Goal: Task Accomplishment & Management: Use online tool/utility

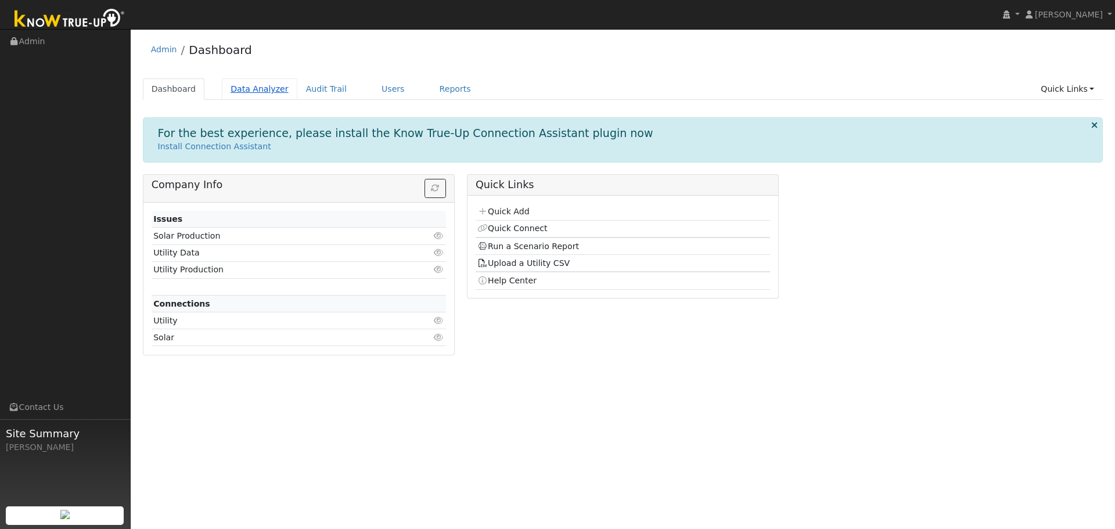
click at [244, 83] on link "Data Analyzer" at bounding box center [260, 88] width 76 height 21
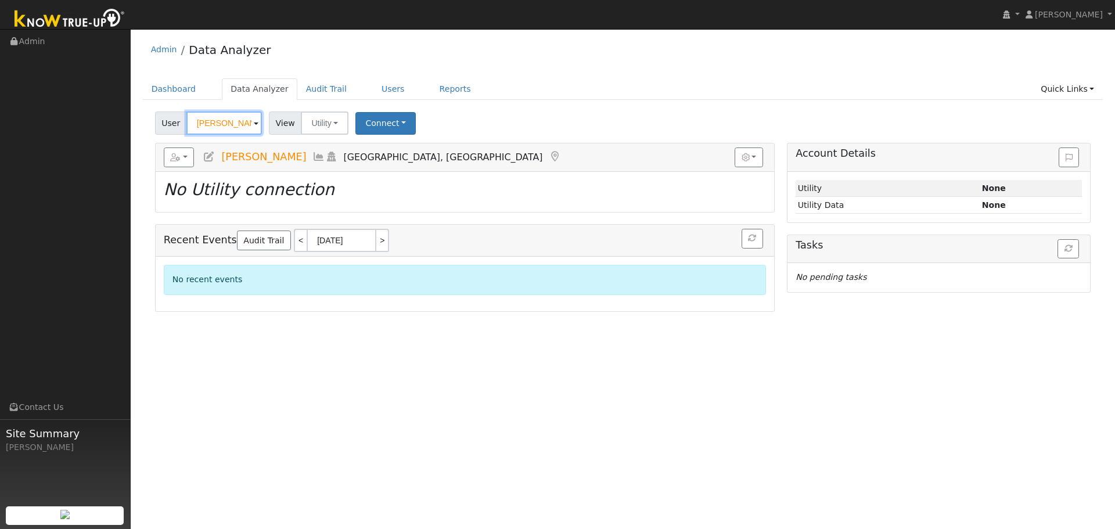
click at [234, 122] on input "[PERSON_NAME]" at bounding box center [224, 123] width 76 height 23
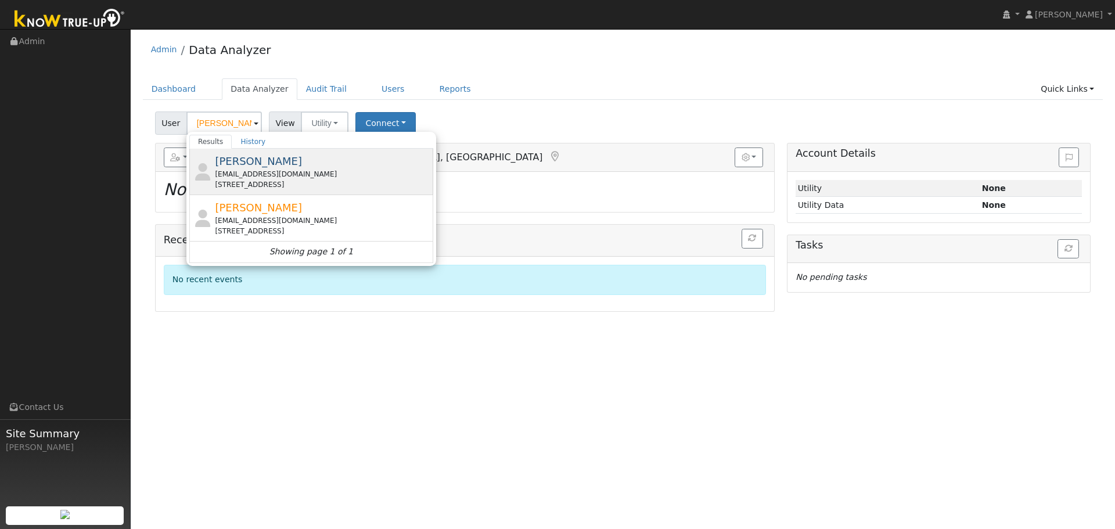
click at [379, 181] on div "[STREET_ADDRESS]" at bounding box center [323, 185] width 216 height 10
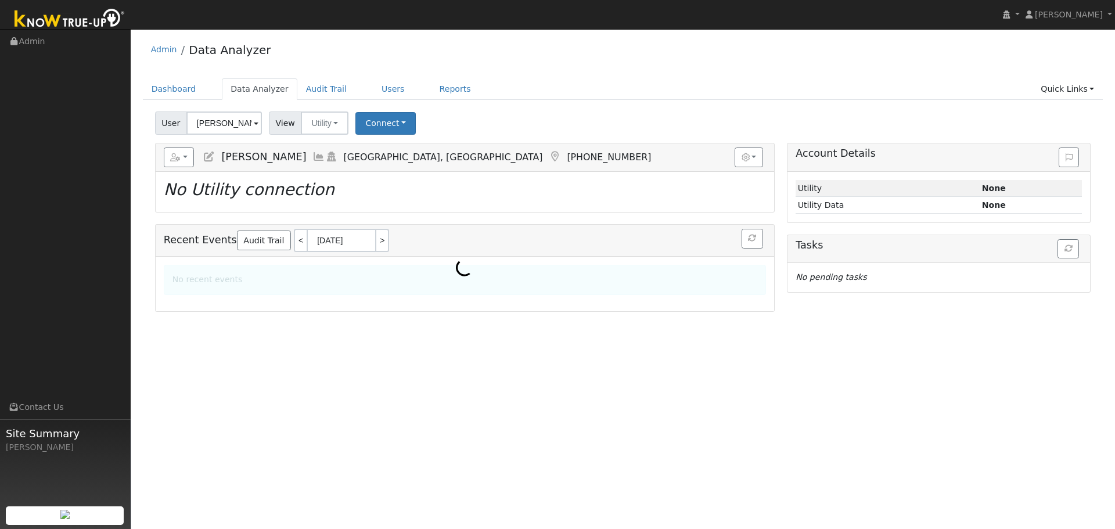
type input "[PERSON_NAME]"
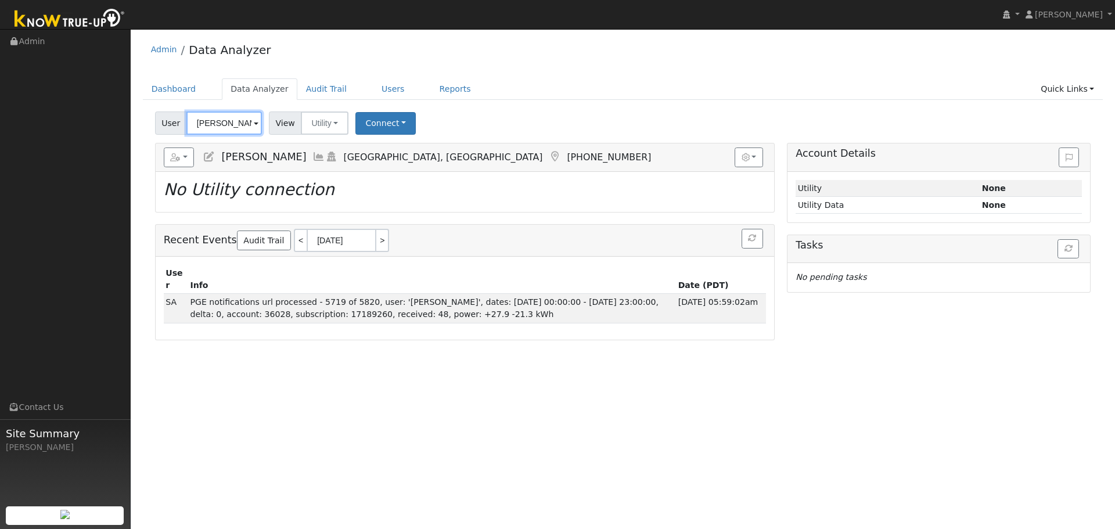
click at [247, 124] on input "[PERSON_NAME]" at bounding box center [224, 123] width 76 height 23
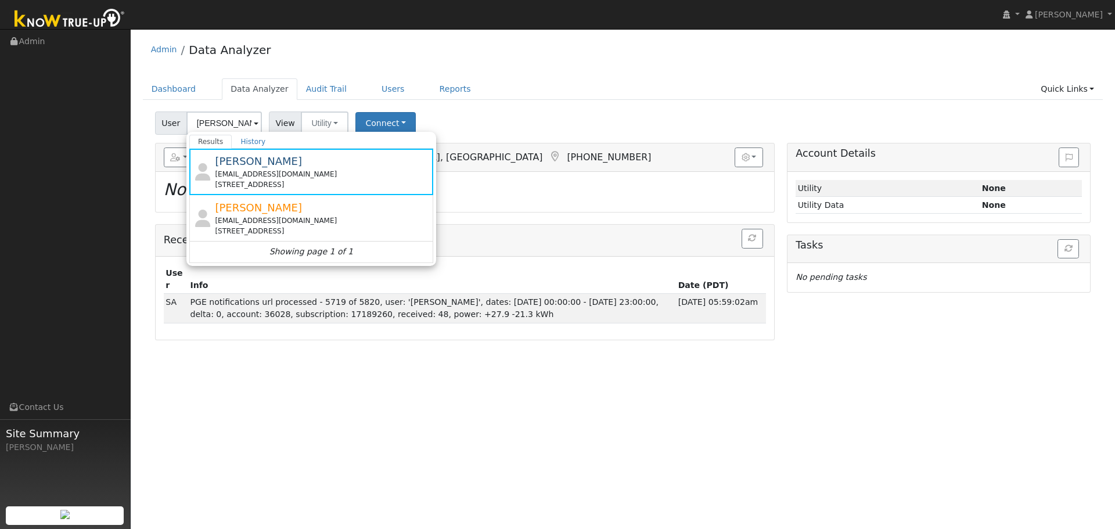
click at [263, 211] on span "[PERSON_NAME]" at bounding box center [258, 208] width 87 height 12
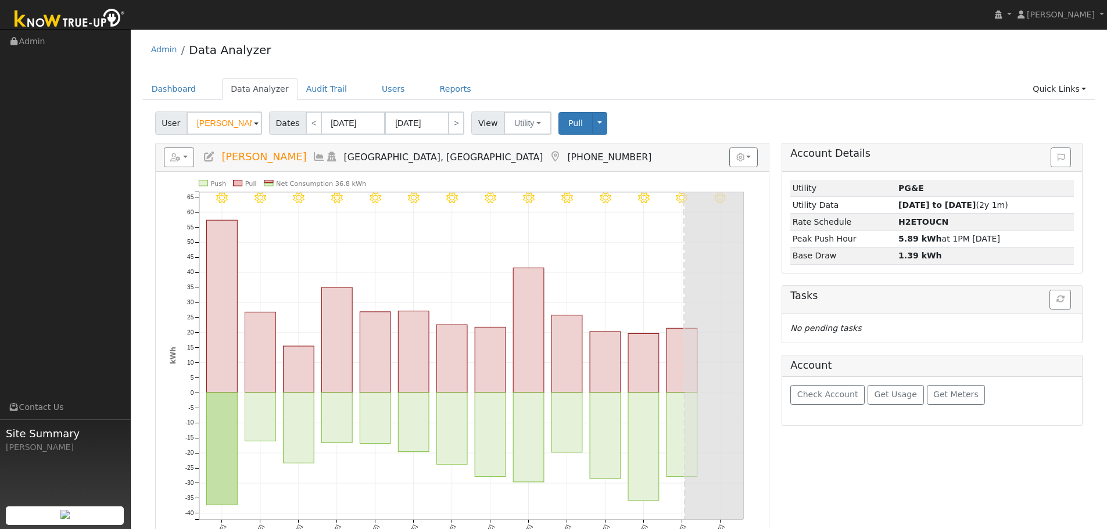
click at [764, 66] on div "Admin Data Analyzer" at bounding box center [619, 52] width 952 height 35
click at [418, 127] on input "[DATE]" at bounding box center [417, 123] width 64 height 23
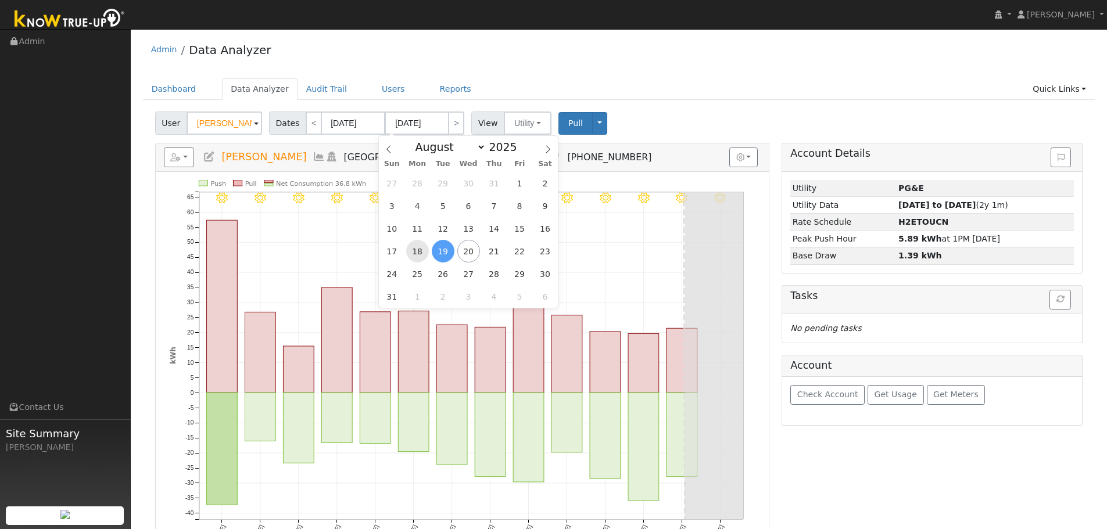
click at [422, 252] on span "18" at bounding box center [417, 251] width 23 height 23
type input "[DATE]"
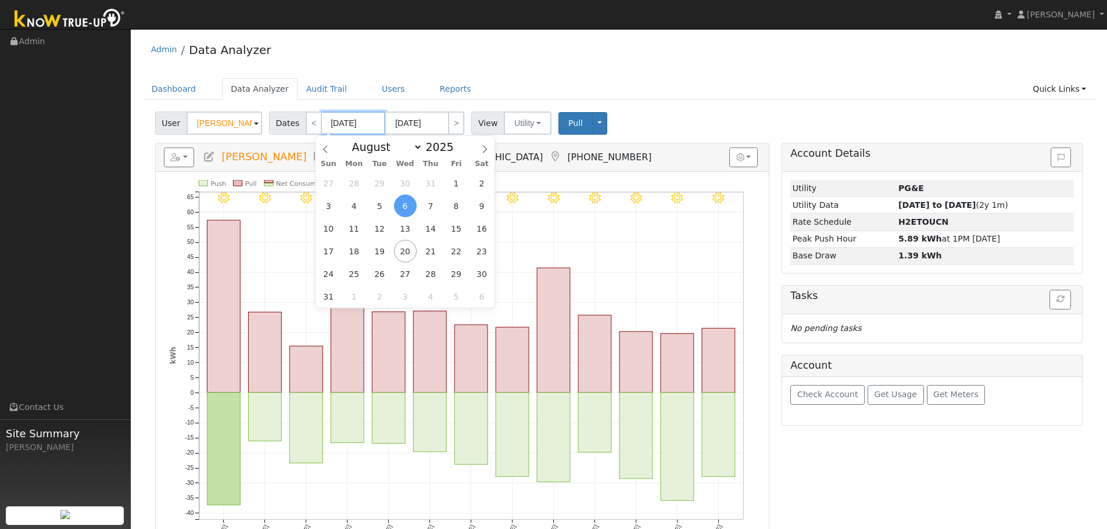
click at [346, 123] on input "[DATE]" at bounding box center [353, 123] width 64 height 23
click at [360, 251] on span "18" at bounding box center [354, 251] width 23 height 23
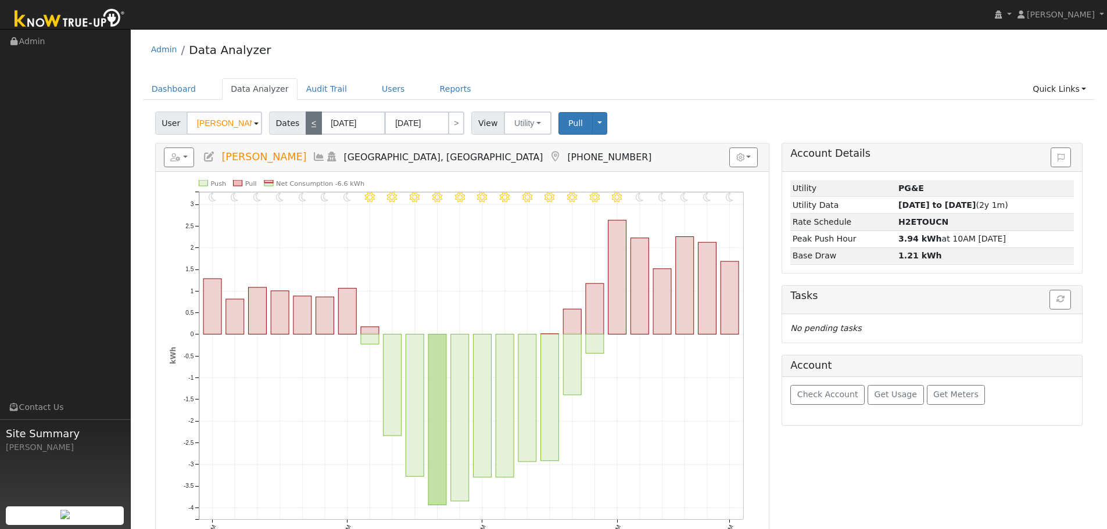
click at [306, 123] on link "<" at bounding box center [314, 123] width 16 height 23
type input "[DATE]"
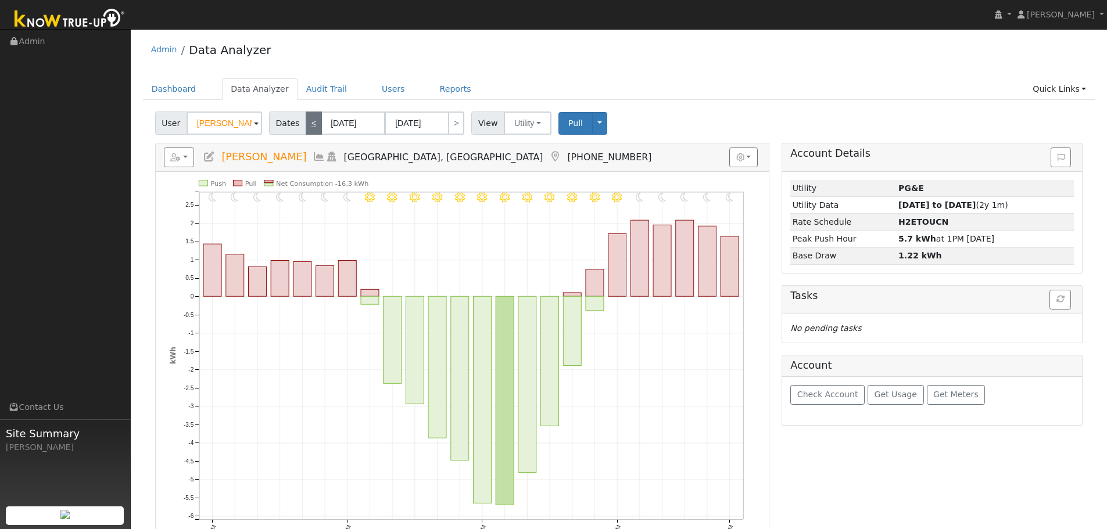
click at [306, 123] on link "<" at bounding box center [314, 123] width 16 height 23
type input "[DATE]"
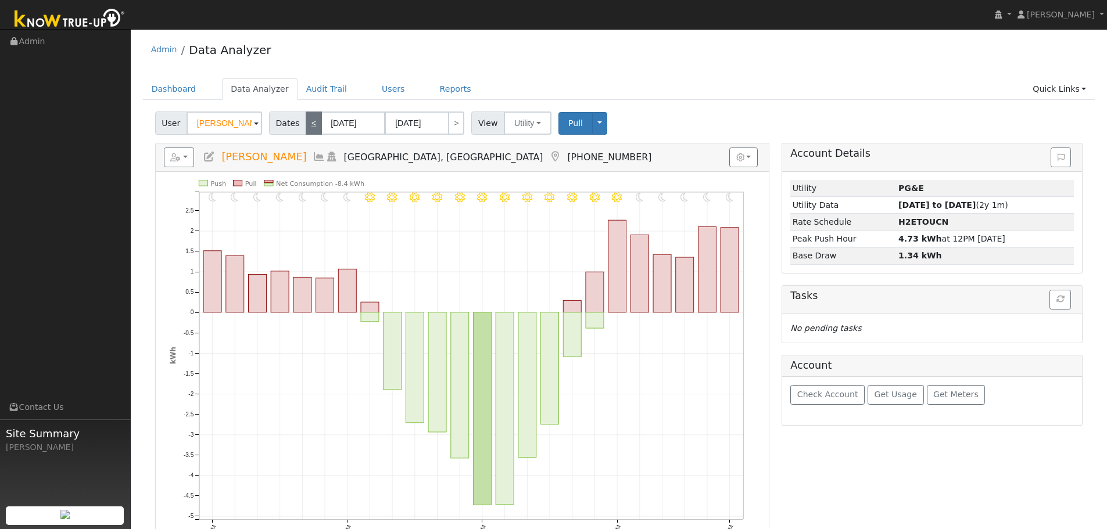
click at [306, 123] on link "<" at bounding box center [314, 123] width 16 height 23
type input "[DATE]"
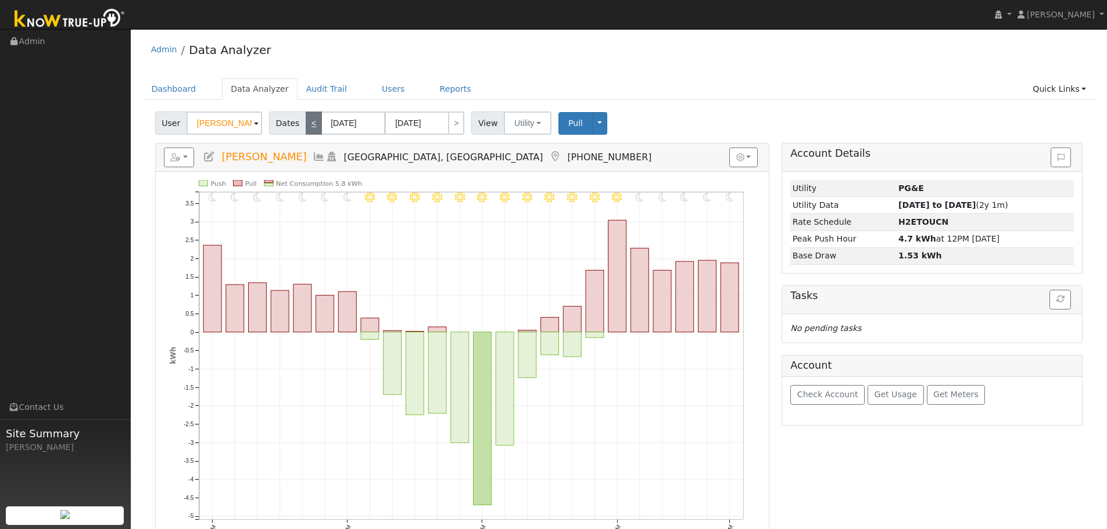
click at [306, 123] on link "<" at bounding box center [314, 123] width 16 height 23
type input "[DATE]"
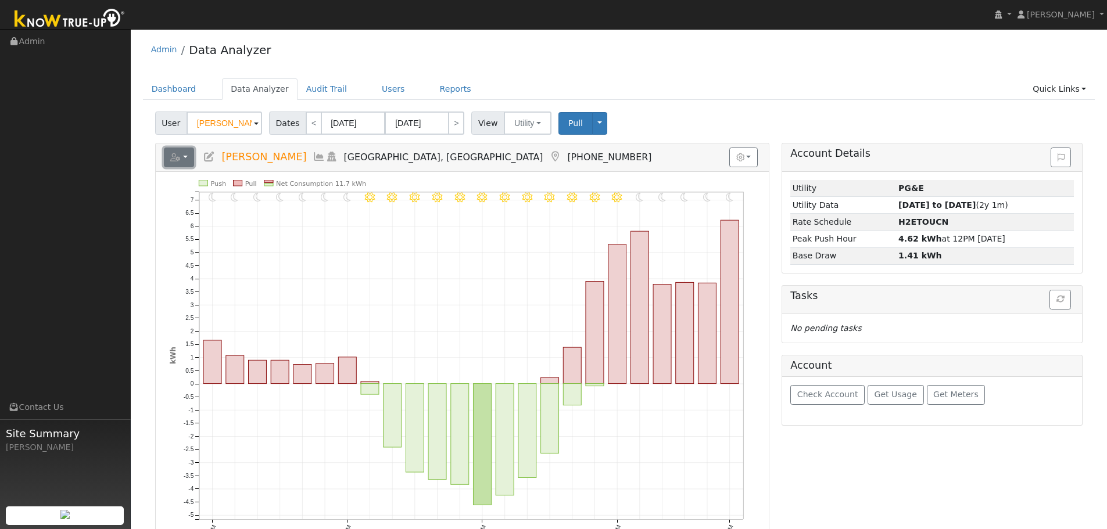
click at [181, 159] on button "button" at bounding box center [179, 158] width 31 height 20
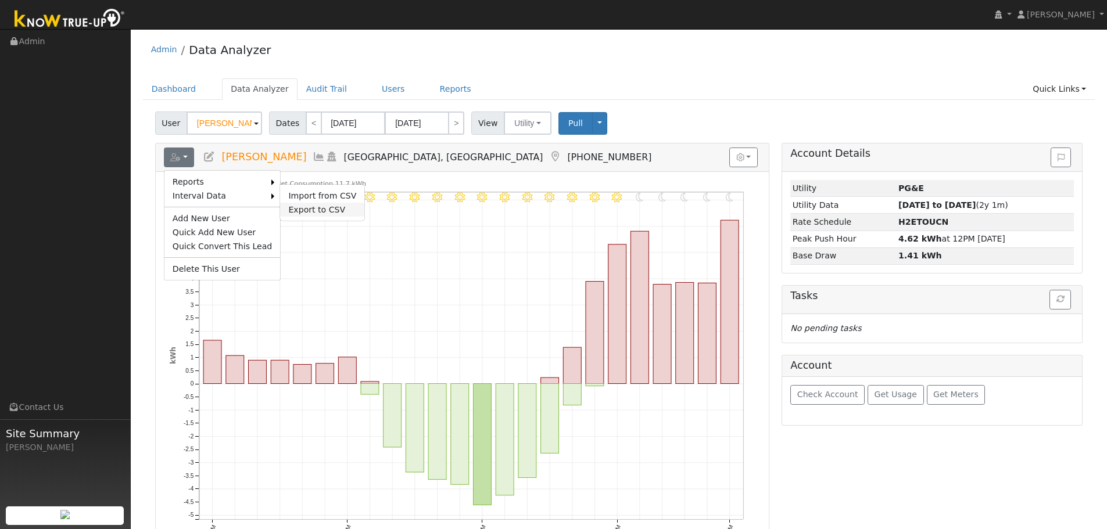
click at [312, 207] on link "Export to CSV" at bounding box center [322, 210] width 84 height 14
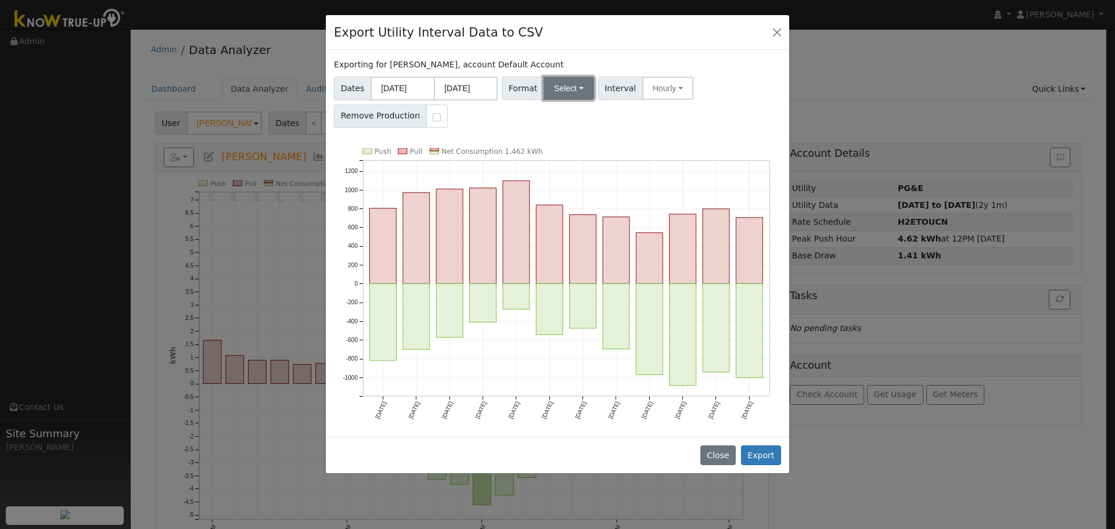
click at [568, 84] on button "Select" at bounding box center [569, 88] width 51 height 23
click at [572, 188] on link "Aurora" at bounding box center [582, 188] width 83 height 16
click at [766, 447] on button "Export" at bounding box center [761, 456] width 40 height 20
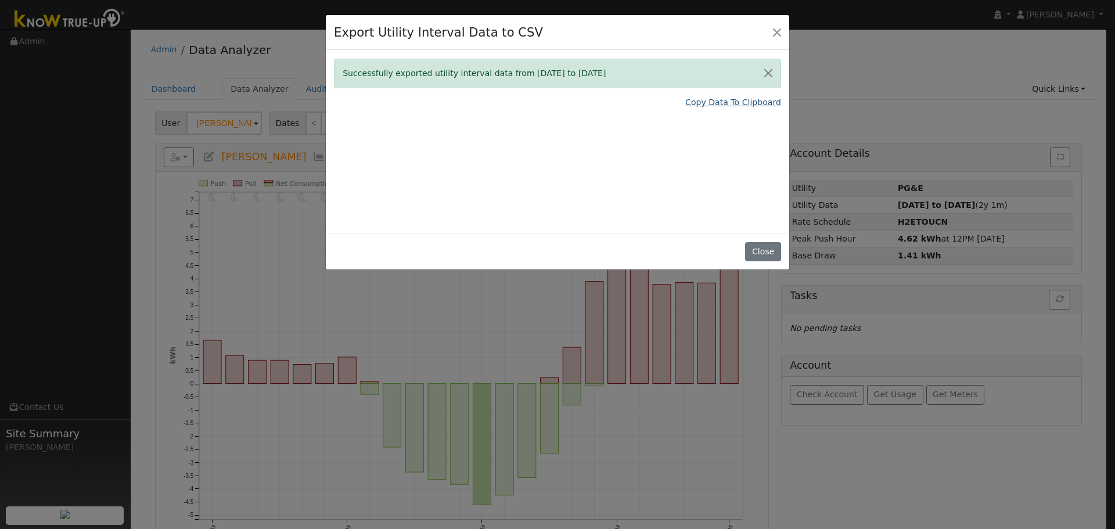
click at [730, 101] on link "Copy Data To Clipboard" at bounding box center [734, 102] width 96 height 12
